Goal: Obtain resource: Download file/media

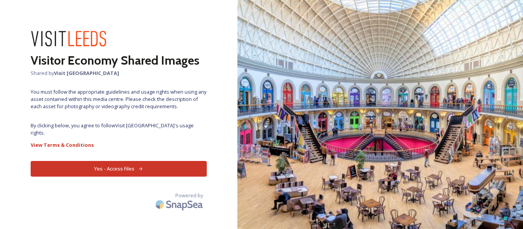
click at [130, 163] on button "Yes - Access Files" at bounding box center [119, 169] width 176 height 16
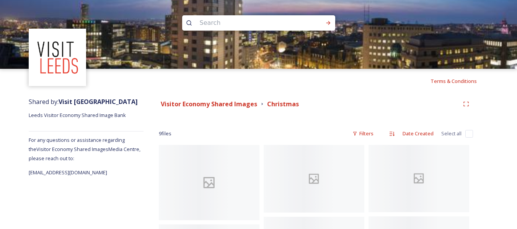
click at [443, 84] on div at bounding box center [258, 103] width 517 height 69
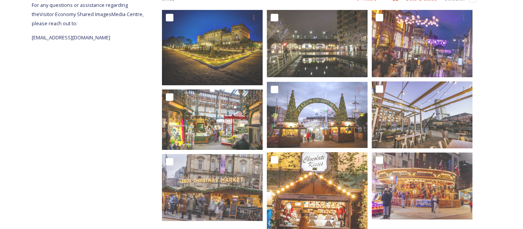
scroll to position [153, 0]
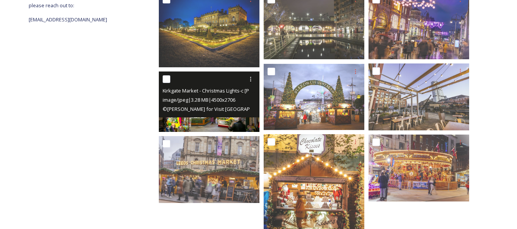
click at [194, 124] on img at bounding box center [209, 101] width 101 height 61
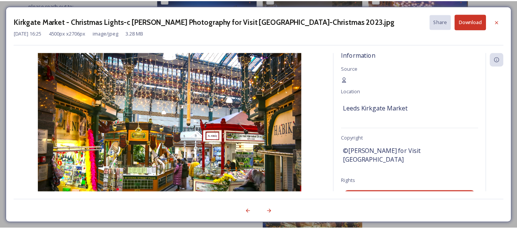
scroll to position [0, 0]
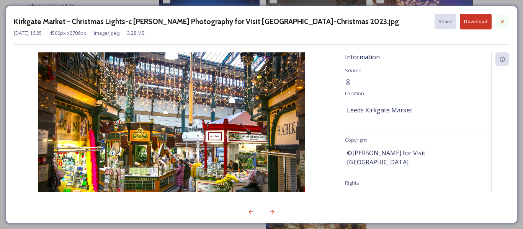
click at [504, 25] on icon at bounding box center [502, 22] width 6 height 6
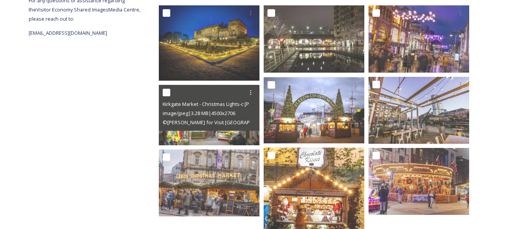
scroll to position [153, 0]
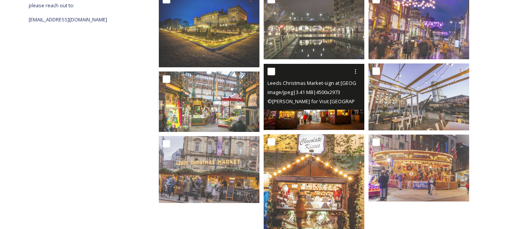
click at [311, 114] on img at bounding box center [314, 97] width 101 height 67
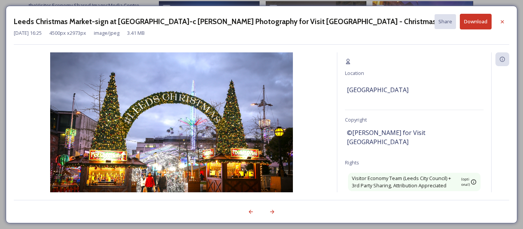
scroll to position [38, 0]
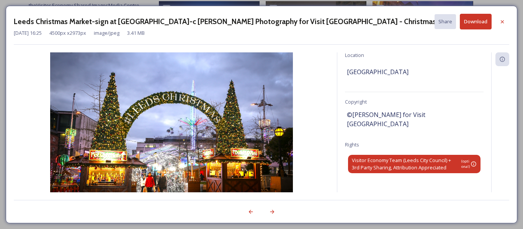
click at [426, 157] on span "Visitor Economy Team (Leeds City Council) + 3rd Party Sharing, Attribution Appr…" at bounding box center [406, 164] width 108 height 15
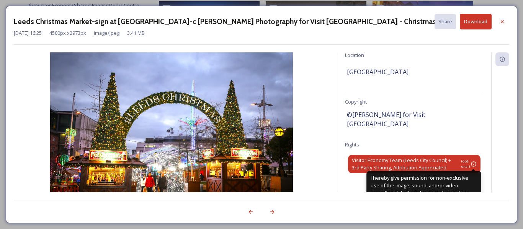
click at [471, 161] on icon at bounding box center [474, 164] width 6 height 6
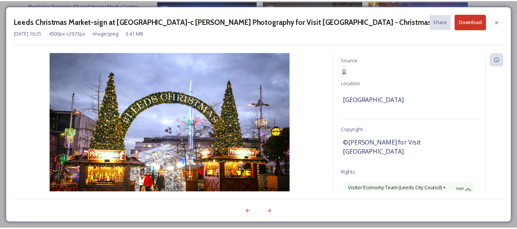
scroll to position [0, 0]
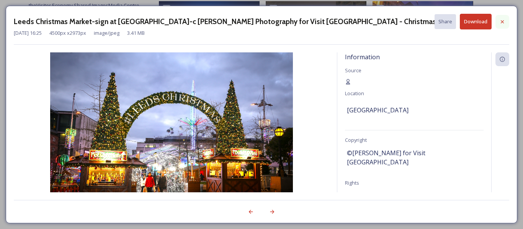
click at [505, 23] on icon at bounding box center [502, 22] width 6 height 6
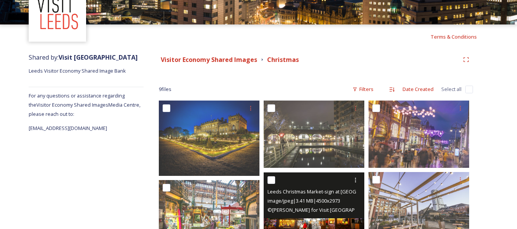
scroll to position [115, 0]
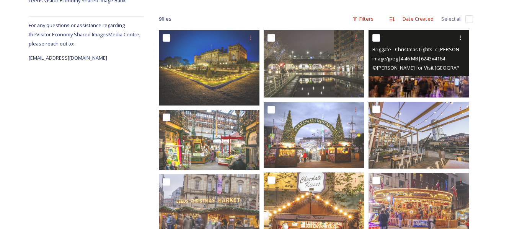
click at [412, 77] on img at bounding box center [419, 63] width 101 height 67
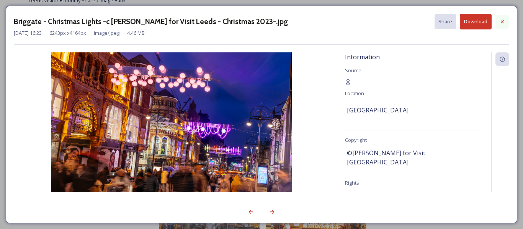
click at [504, 23] on icon at bounding box center [502, 21] width 3 height 3
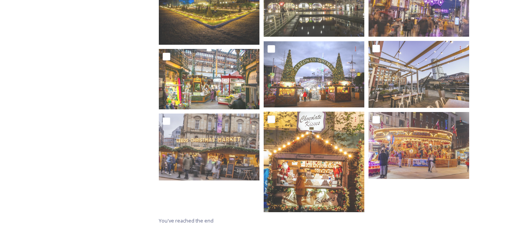
scroll to position [23, 0]
